Goal: Check status: Check status

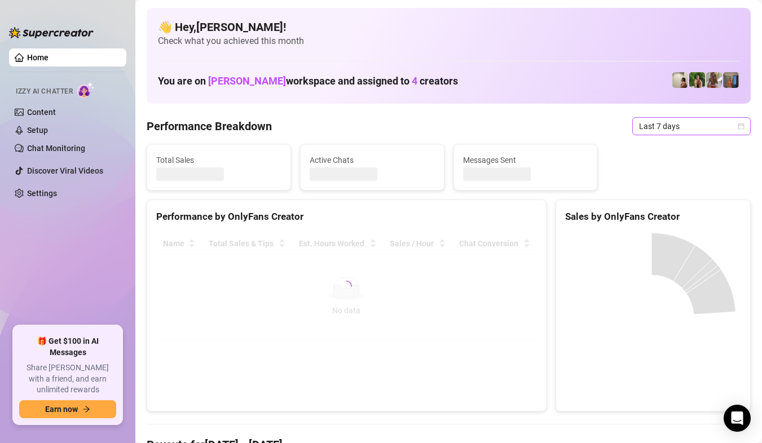
click at [726, 130] on span "Last 7 days" at bounding box center [691, 126] width 105 height 17
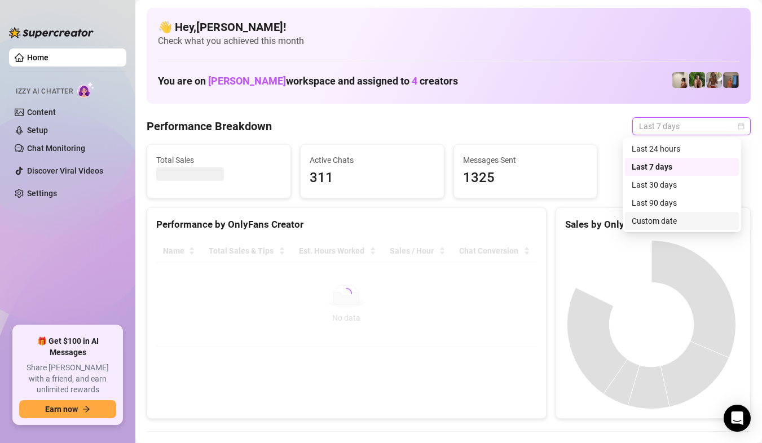
click at [672, 219] on div "Custom date" at bounding box center [681, 221] width 100 height 12
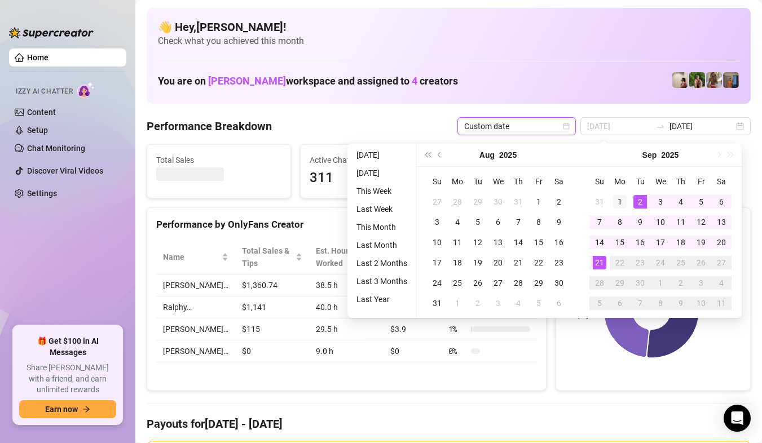
click at [623, 205] on div "1" at bounding box center [620, 202] width 14 height 14
type input "[DATE]"
click at [601, 262] on div "21" at bounding box center [599, 263] width 14 height 14
type input "[DATE]"
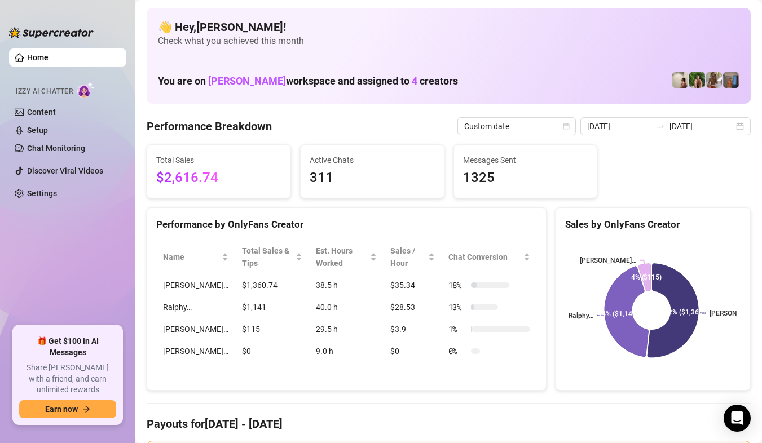
click at [367, 126] on div "Performance Breakdown Custom date [DATE] [DATE]" at bounding box center [449, 126] width 604 height 18
click at [738, 127] on div "[DATE] [DATE]" at bounding box center [665, 126] width 170 height 18
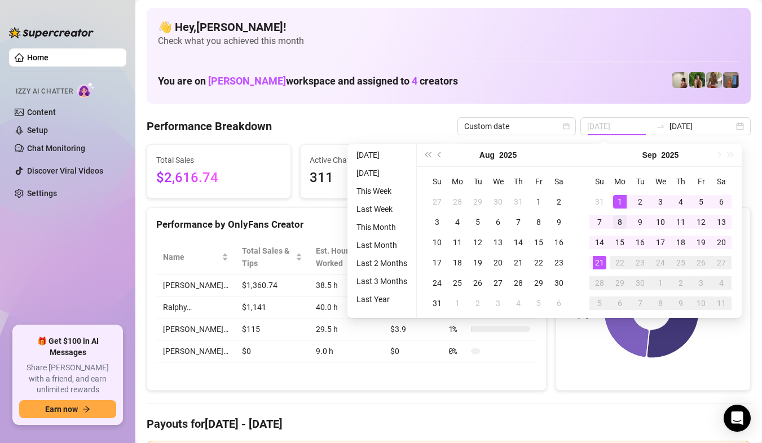
type input "[DATE]"
click at [623, 201] on div "1" at bounding box center [620, 202] width 14 height 14
type input "[DATE]"
click at [598, 262] on div "21" at bounding box center [599, 263] width 14 height 14
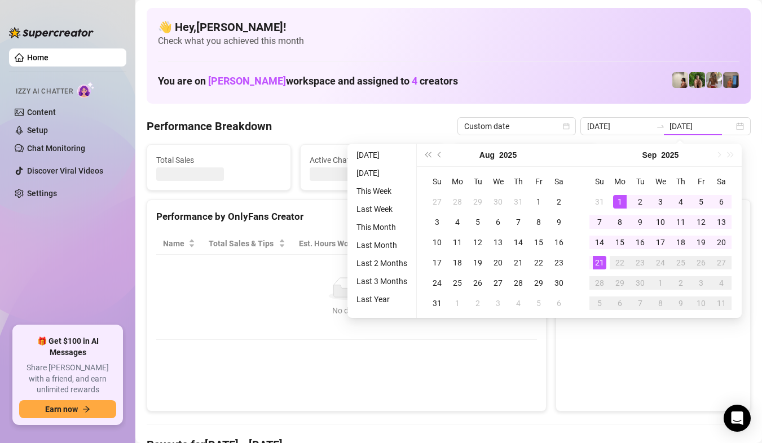
type input "[DATE]"
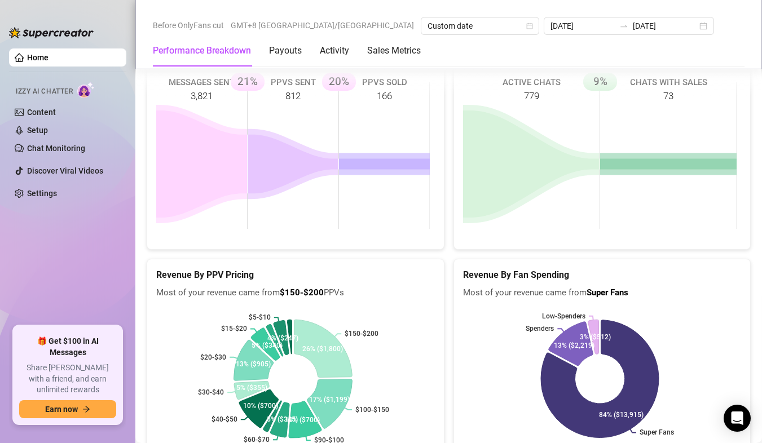
scroll to position [1804, 0]
